Goal: Navigation & Orientation: Find specific page/section

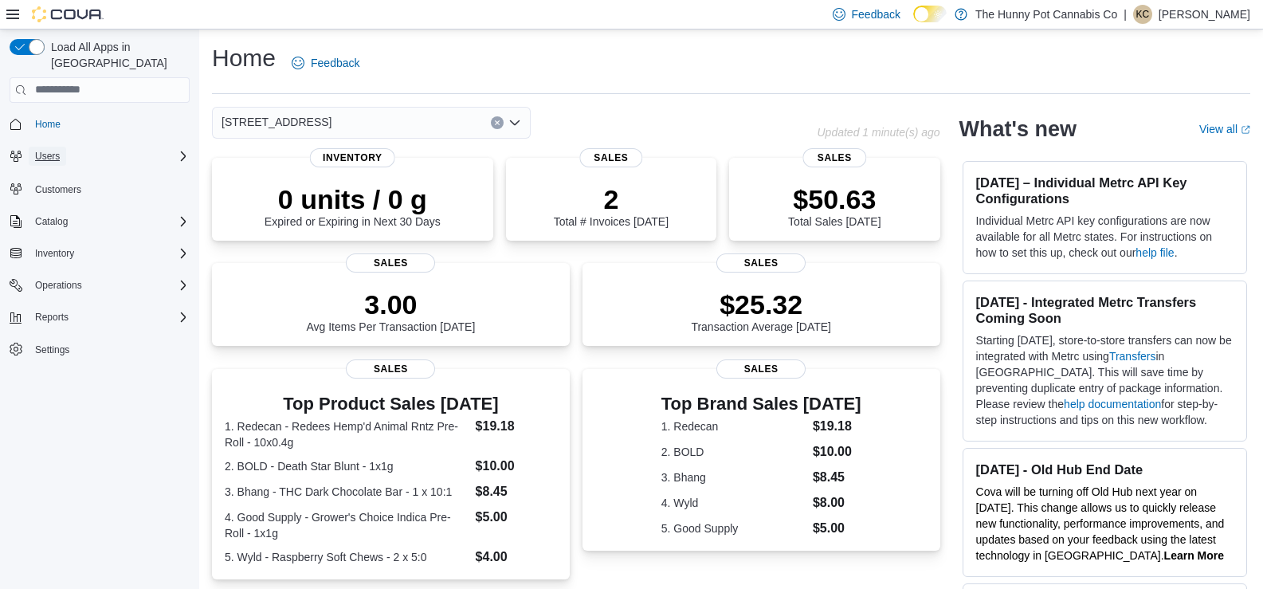
click at [66, 147] on button "Users" at bounding box center [47, 156] width 37 height 19
click at [67, 183] on span "Customers" at bounding box center [58, 189] width 46 height 13
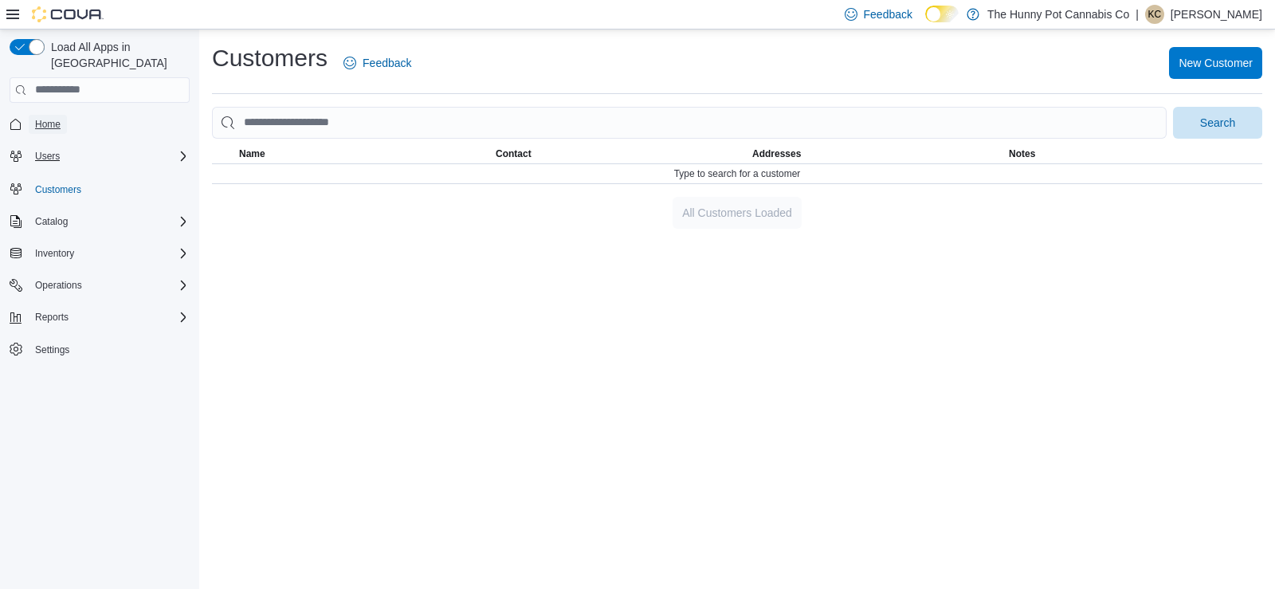
click at [57, 118] on span "Home" at bounding box center [48, 124] width 26 height 13
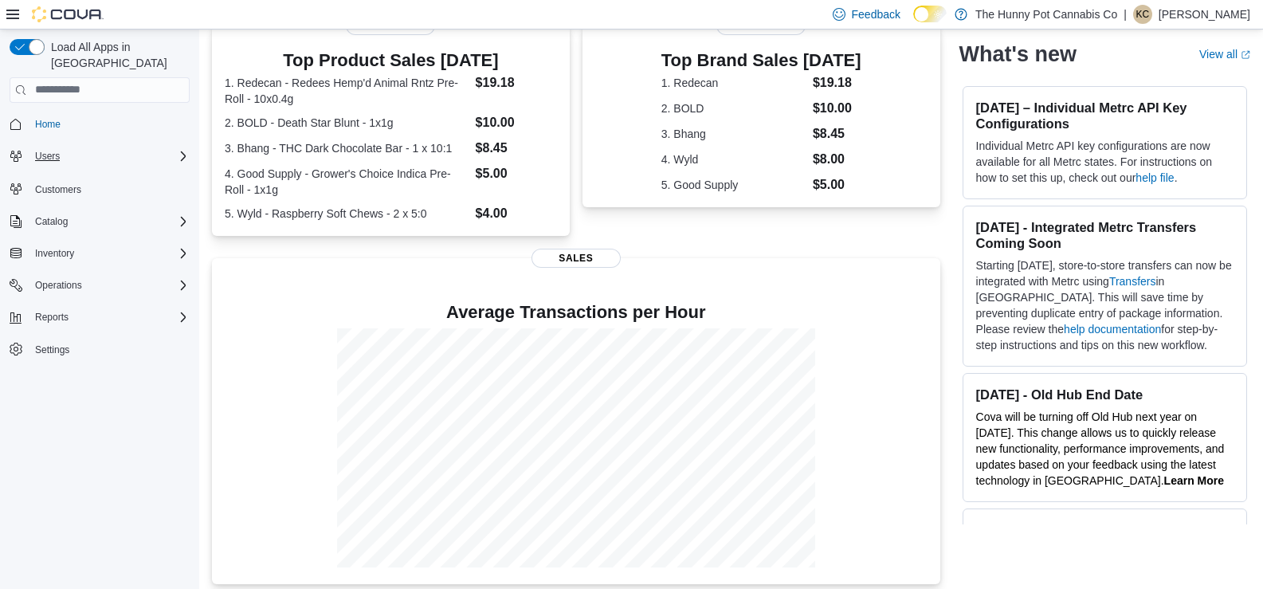
scroll to position [354, 0]
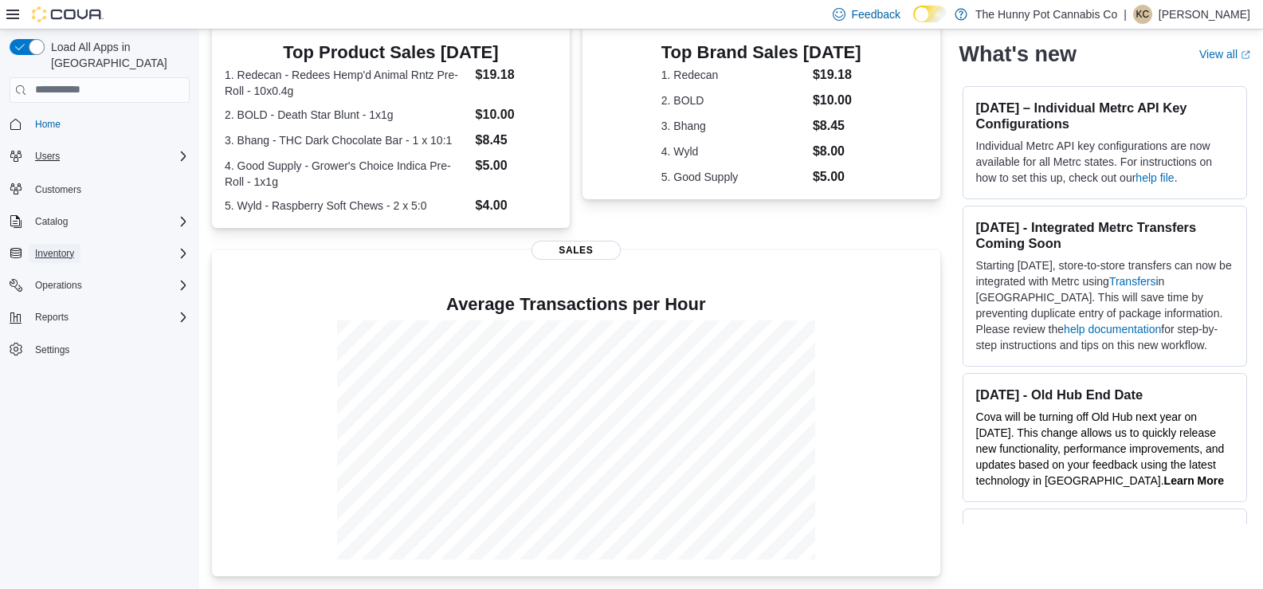
click at [68, 247] on span "Inventory" at bounding box center [54, 253] width 39 height 13
click at [92, 269] on span "Inventory Manager (Classic)" at bounding box center [89, 275] width 120 height 13
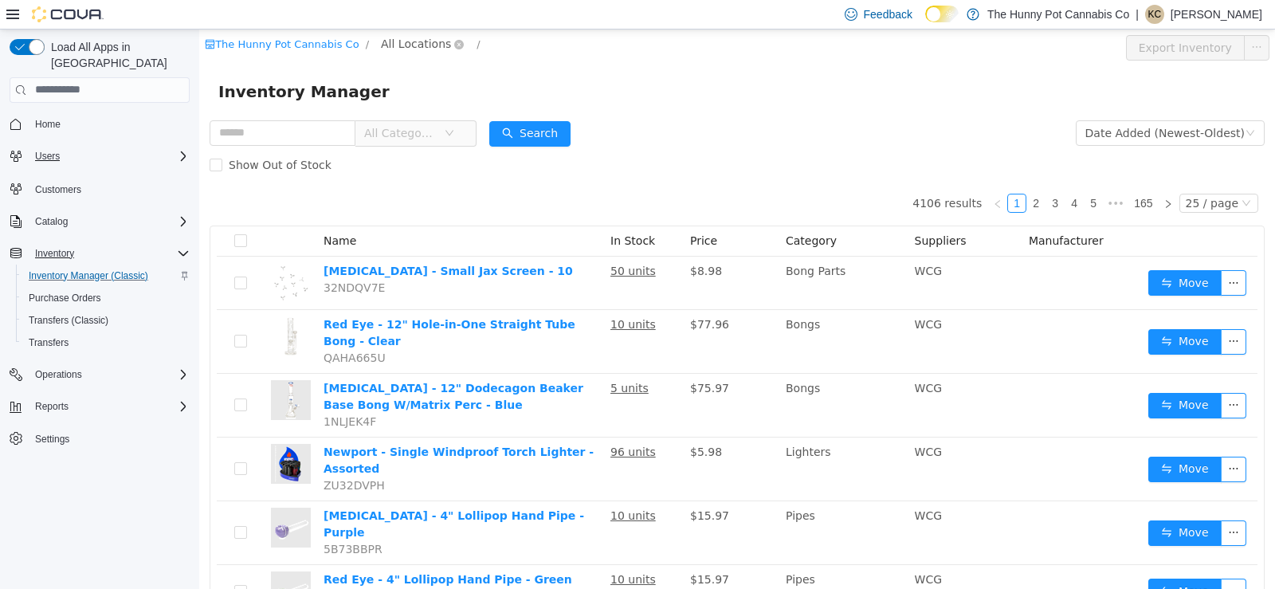
click at [438, 46] on span "All Locations" at bounding box center [416, 43] width 70 height 18
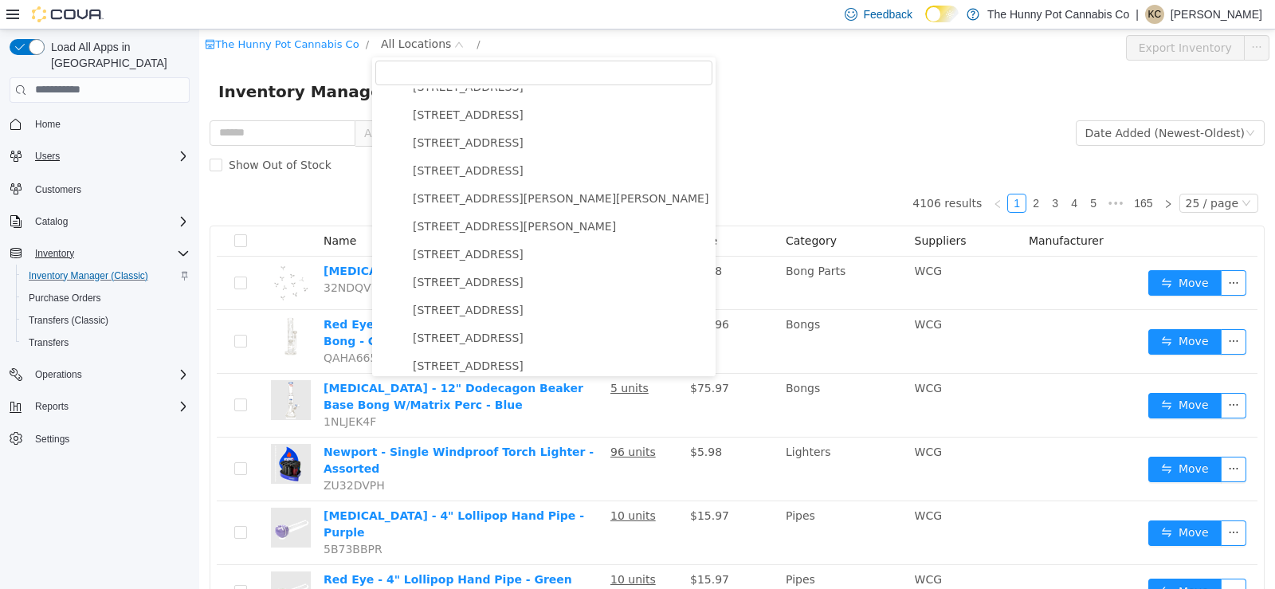
scroll to position [573, 0]
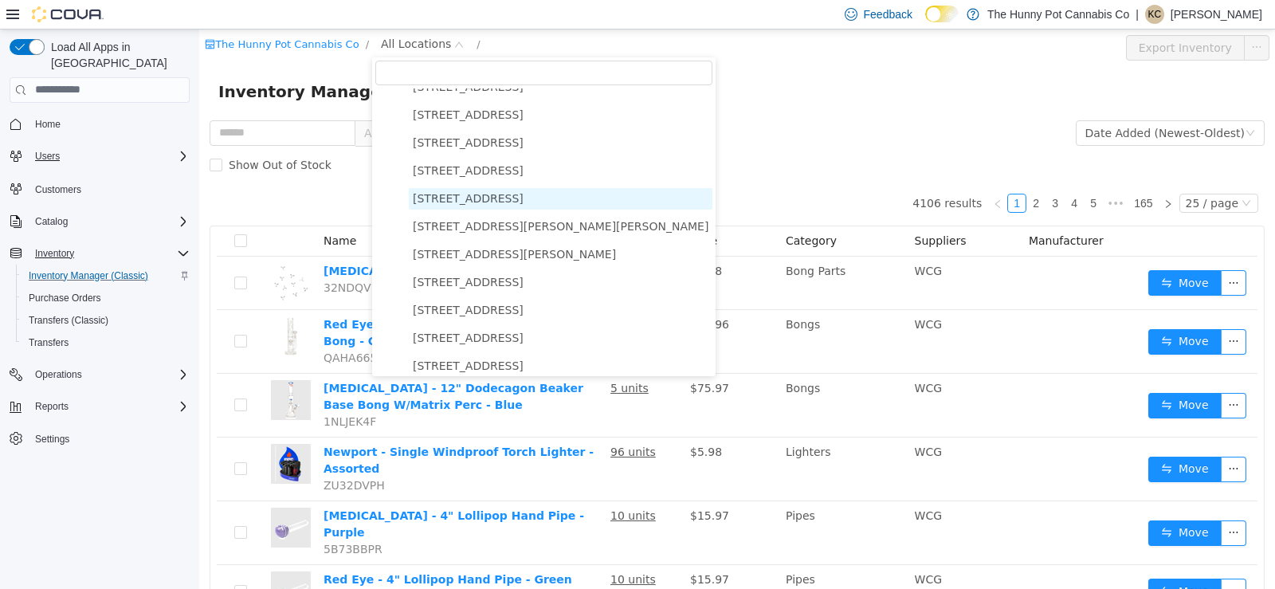
click at [470, 202] on span "[STREET_ADDRESS]" at bounding box center [468, 197] width 111 height 13
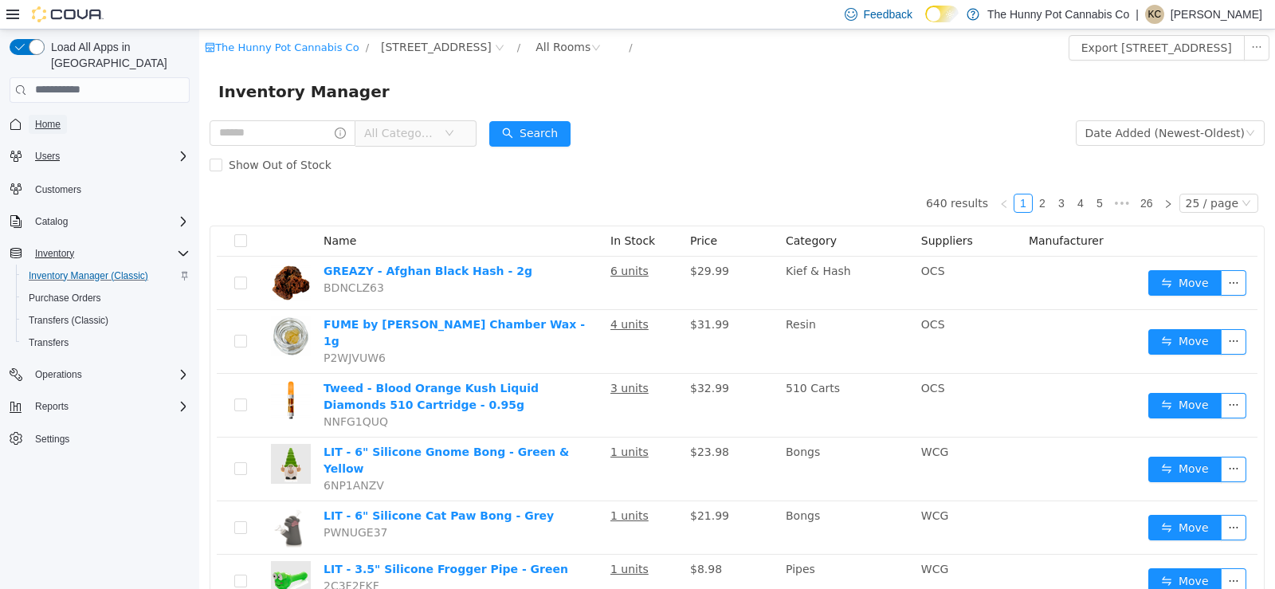
click at [55, 118] on span "Home" at bounding box center [48, 124] width 26 height 13
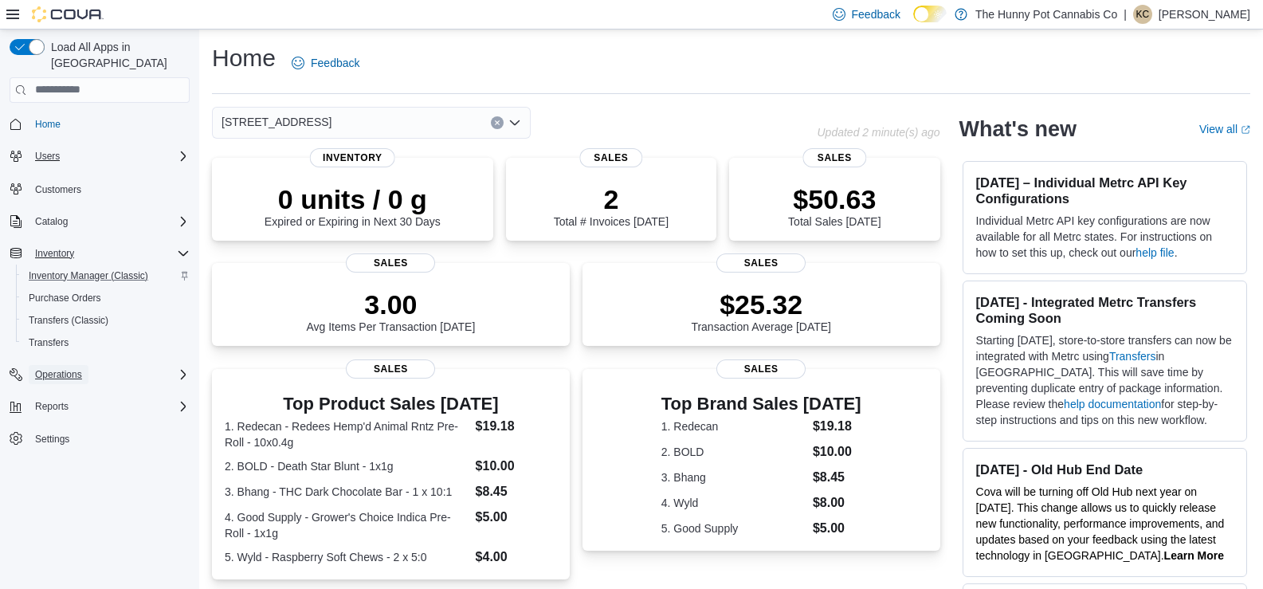
click at [61, 365] on span "Operations" at bounding box center [58, 374] width 47 height 19
